Goal: Task Accomplishment & Management: Complete application form

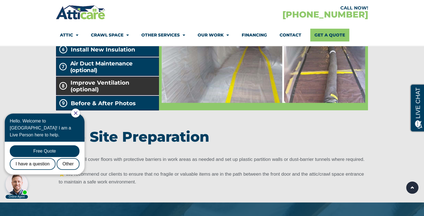
scroll to position [1032, 0]
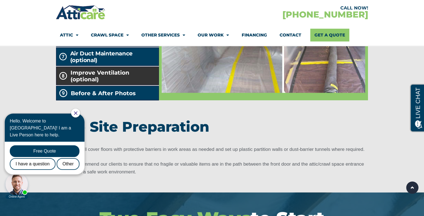
click at [106, 83] on span "Improve Ventilation (optional)" at bounding box center [114, 75] width 86 height 13
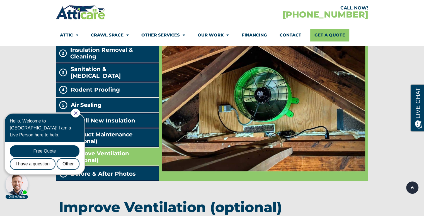
scroll to position [948, 0]
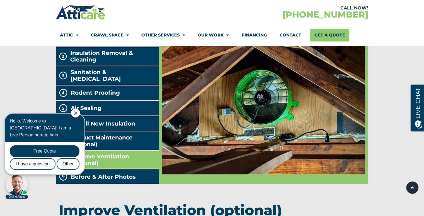
click at [78, 114] on icon "Close Chat" at bounding box center [76, 114] width 4 height 4
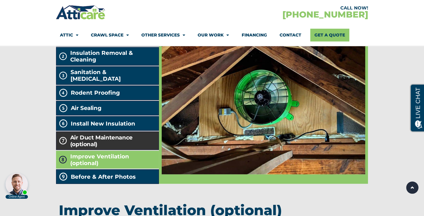
click at [78, 148] on h2 "Air Duct Maintenance (optional)" at bounding box center [113, 140] width 86 height 13
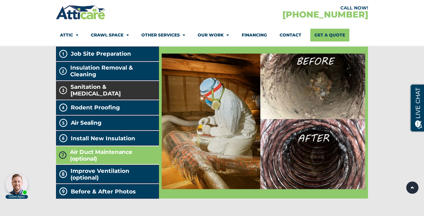
scroll to position [920, 0]
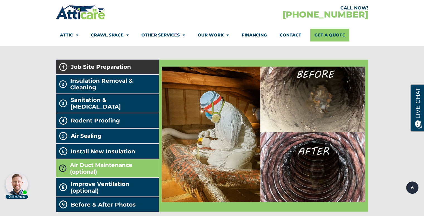
click at [91, 70] on span "Job Site Preparation" at bounding box center [101, 67] width 60 height 7
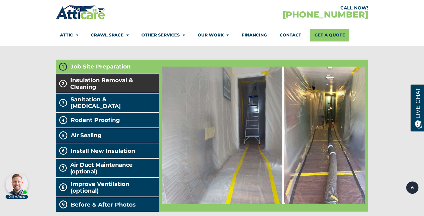
click at [117, 90] on span "Insulation Removal & Cleaning" at bounding box center [113, 83] width 86 height 13
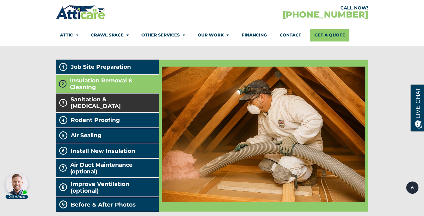
click at [105, 110] on span "Sanitation & Decontamination" at bounding box center [114, 102] width 86 height 13
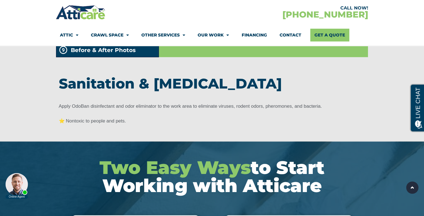
scroll to position [1116, 0]
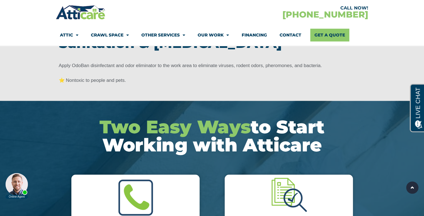
click at [86, 70] on p "Apply OdoBan disinfectant and odor eliminator to the work area to eliminate vir…" at bounding box center [212, 66] width 307 height 8
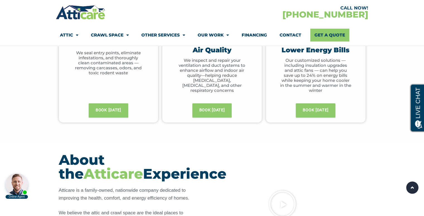
scroll to position [251, 0]
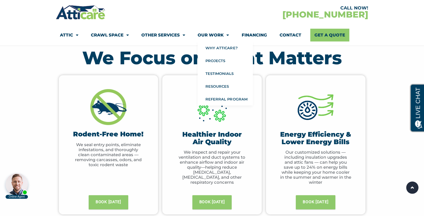
click at [210, 36] on link "Our Work" at bounding box center [213, 35] width 31 height 13
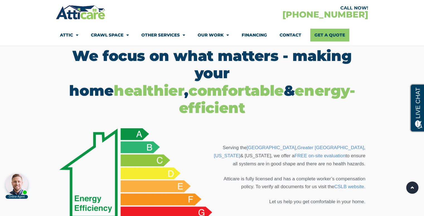
scroll to position [279, 0]
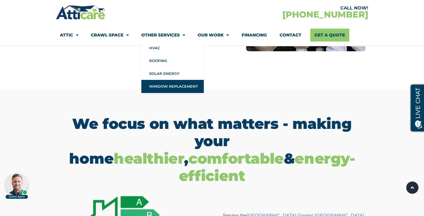
click at [163, 83] on link "Window Replacement" at bounding box center [172, 86] width 62 height 13
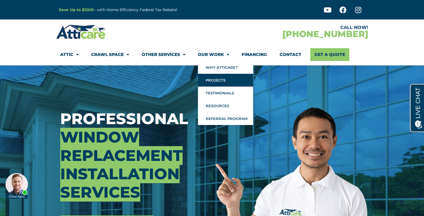
click at [219, 82] on link "Projects" at bounding box center [225, 80] width 55 height 13
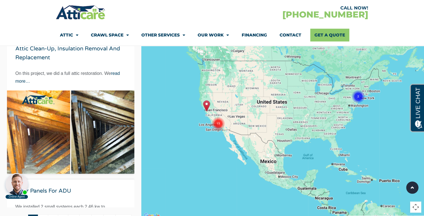
click at [51, 108] on img at bounding box center [70, 154] width 127 height 127
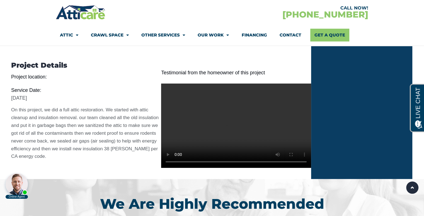
scroll to position [446, 0]
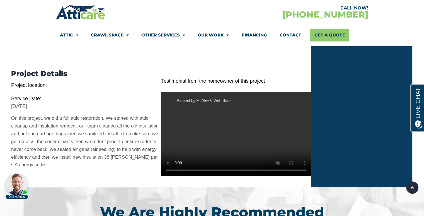
click at [171, 101] on div "Paused by McAfee® Web Boost" at bounding box center [203, 101] width 78 height 12
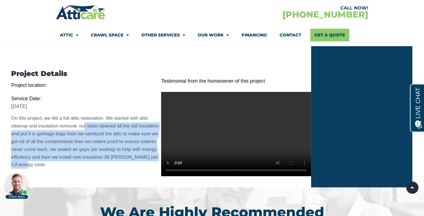
drag, startPoint x: 118, startPoint y: 162, endPoint x: 81, endPoint y: 122, distance: 54.5
click at [80, 123] on p "On this project, we did a full attic restoration. We started with attic cleanup…" at bounding box center [86, 142] width 150 height 54
click at [89, 144] on p "On this project, we did a full attic restoration. We started with attic cleanup…" at bounding box center [86, 142] width 150 height 54
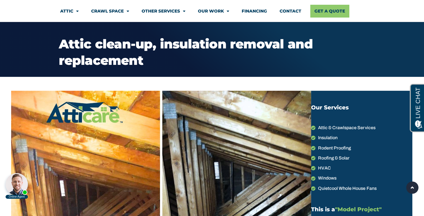
scroll to position [0, 0]
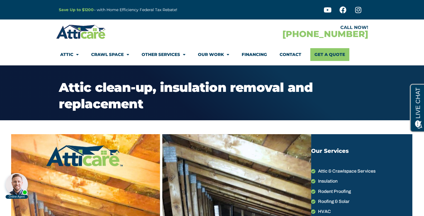
click at [117, 9] on p "Save Up to $1200 – with Home Efficiency Federal Tax Rebate!" at bounding box center [149, 10] width 181 height 6
click at [253, 56] on link "Financing" at bounding box center [254, 54] width 25 height 13
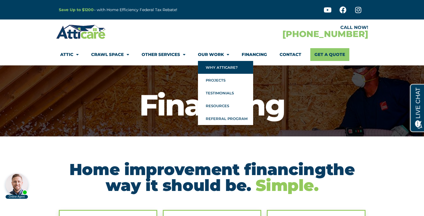
click at [218, 66] on link "Why Atticare?" at bounding box center [225, 67] width 55 height 13
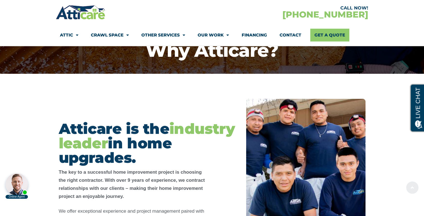
scroll to position [139, 0]
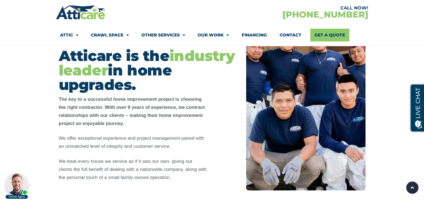
drag, startPoint x: 135, startPoint y: 125, endPoint x: 105, endPoint y: 96, distance: 41.2
click at [105, 96] on p "The key to a successful home improvement project is choosing the right contract…" at bounding box center [133, 112] width 148 height 32
click at [105, 97] on strong "The key to a successful home improvement project is choosing the right contract…" at bounding box center [132, 111] width 146 height 29
drag, startPoint x: 134, startPoint y: 112, endPoint x: 112, endPoint y: 100, distance: 25.6
click at [112, 100] on p "The key to a successful home improvement project is choosing the right contract…" at bounding box center [133, 112] width 148 height 32
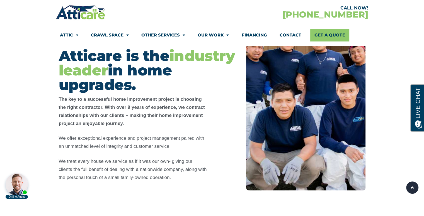
click at [121, 114] on strong "The key to a successful home improvement project is choosing the right contract…" at bounding box center [132, 111] width 146 height 29
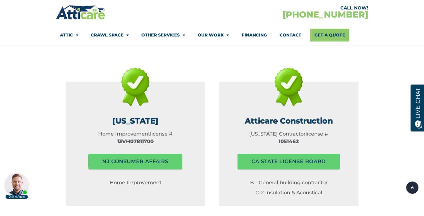
scroll to position [837, 0]
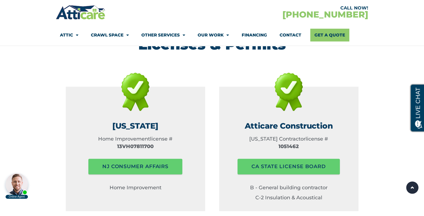
click at [127, 143] on p "13VH078117​00" at bounding box center [135, 147] width 131 height 8
click at [126, 143] on p "13VH078117​00" at bounding box center [135, 147] width 131 height 8
click at [120, 143] on p "13VH078117​00" at bounding box center [135, 147] width 131 height 8
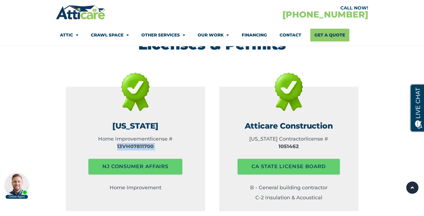
click at [120, 143] on p "13VH078117​00" at bounding box center [135, 147] width 131 height 8
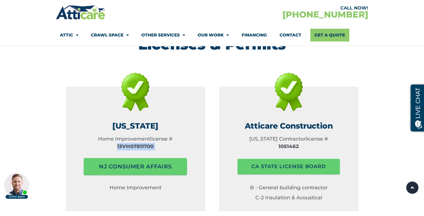
click at [136, 161] on span "NJ consumer affairs" at bounding box center [135, 166] width 73 height 11
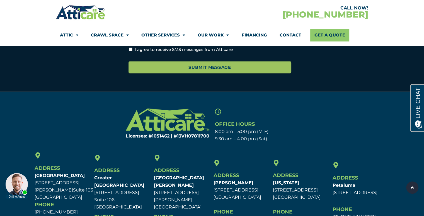
scroll to position [1271, 0]
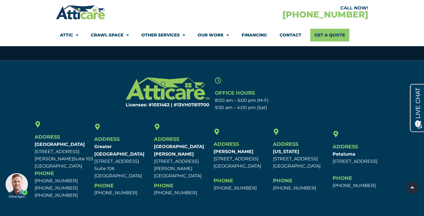
click at [192, 103] on h6 "Licenses: #1051462 | #13VH078117​00" at bounding box center [159, 105] width 100 height 4
drag, startPoint x: 322, startPoint y: 149, endPoint x: 275, endPoint y: 139, distance: 47.5
click at [275, 148] on p "New Jersey 77 Paterson Ave. Wallington, NJ 07057" at bounding box center [301, 159] width 57 height 22
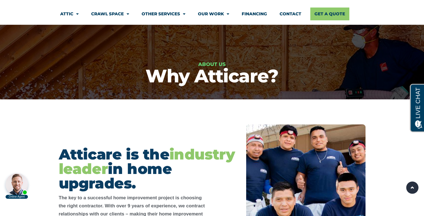
scroll to position [0, 0]
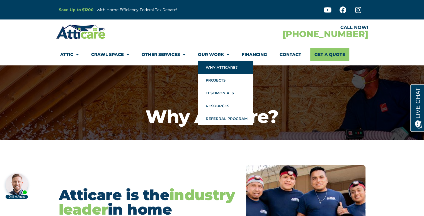
click at [220, 57] on link "Our Work" at bounding box center [213, 54] width 31 height 13
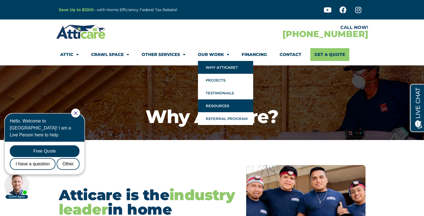
click at [218, 106] on link "Resources" at bounding box center [225, 106] width 55 height 13
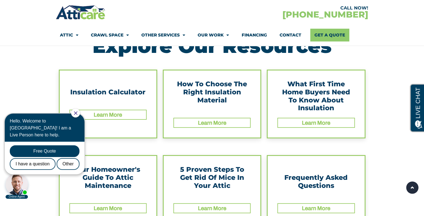
scroll to position [112, 0]
click at [126, 115] on div "Learn More" at bounding box center [108, 114] width 76 height 9
click at [120, 116] on link "Learn More" at bounding box center [108, 115] width 28 height 6
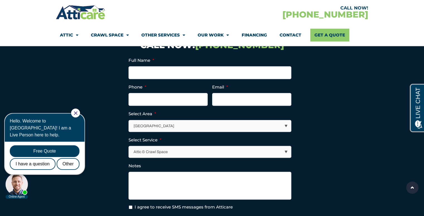
scroll to position [307, 0]
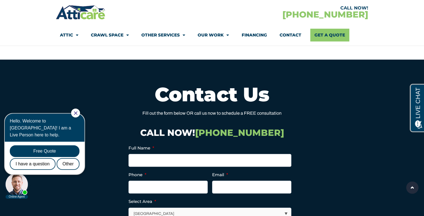
click at [78, 113] on icon "Close Chat" at bounding box center [76, 114] width 4 height 4
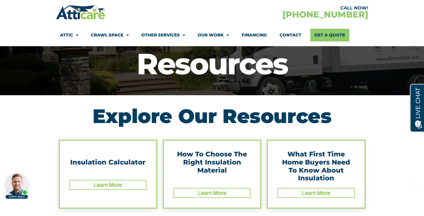
scroll to position [112, 0]
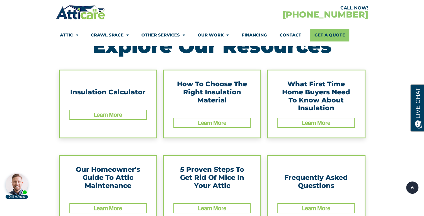
click at [106, 115] on link "Learn More" at bounding box center [108, 115] width 28 height 6
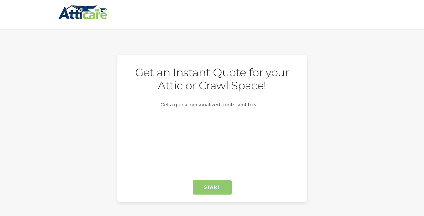
click at [219, 189] on input "START" at bounding box center [212, 187] width 39 height 15
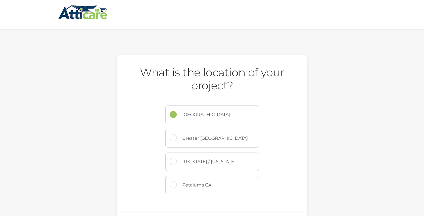
click at [202, 165] on label "[US_STATE] / [US_STATE]" at bounding box center [218, 162] width 82 height 18
click at [177, 165] on input "[US_STATE] / [US_STATE]" at bounding box center [173, 161] width 7 height 7
radio input "true"
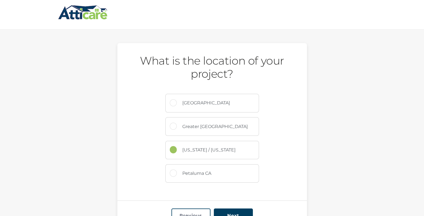
scroll to position [42, 0]
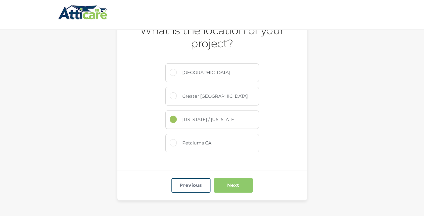
click at [226, 187] on input "Next" at bounding box center [233, 186] width 39 height 15
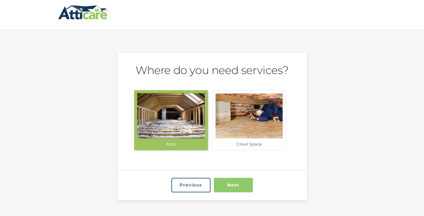
scroll to position [0, 0]
click at [231, 184] on input "Next" at bounding box center [233, 185] width 39 height 15
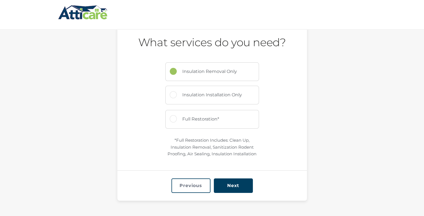
scroll to position [30, 0]
click at [172, 120] on input "Full Restoration*" at bounding box center [173, 118] width 7 height 7
radio input "true"
click at [234, 185] on input "Next" at bounding box center [233, 186] width 39 height 15
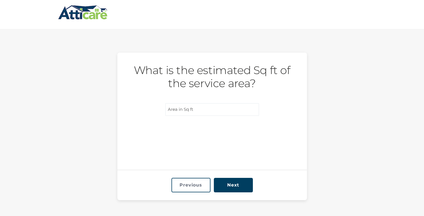
scroll to position [0, 0]
click at [189, 114] on input "What is the estimated Sq ft of the service area? (Required)" at bounding box center [212, 109] width 94 height 13
type input "1152"
click at [235, 186] on input "Next" at bounding box center [233, 185] width 39 height 15
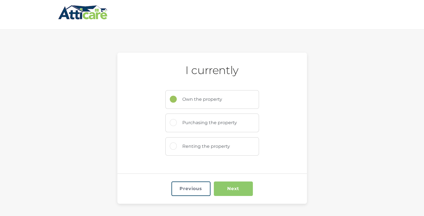
click at [226, 187] on input "Next" at bounding box center [233, 189] width 39 height 15
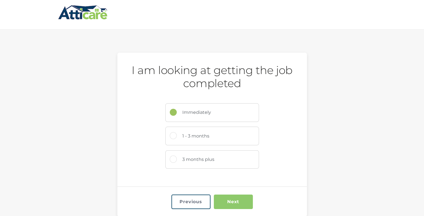
click at [231, 198] on input "Next" at bounding box center [233, 202] width 39 height 15
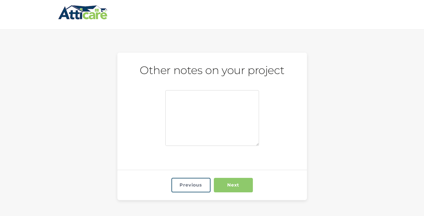
click at [233, 186] on input "Next" at bounding box center [233, 185] width 39 height 15
click at [230, 183] on input "Next" at bounding box center [233, 185] width 39 height 15
